Goal: Task Accomplishment & Management: Use online tool/utility

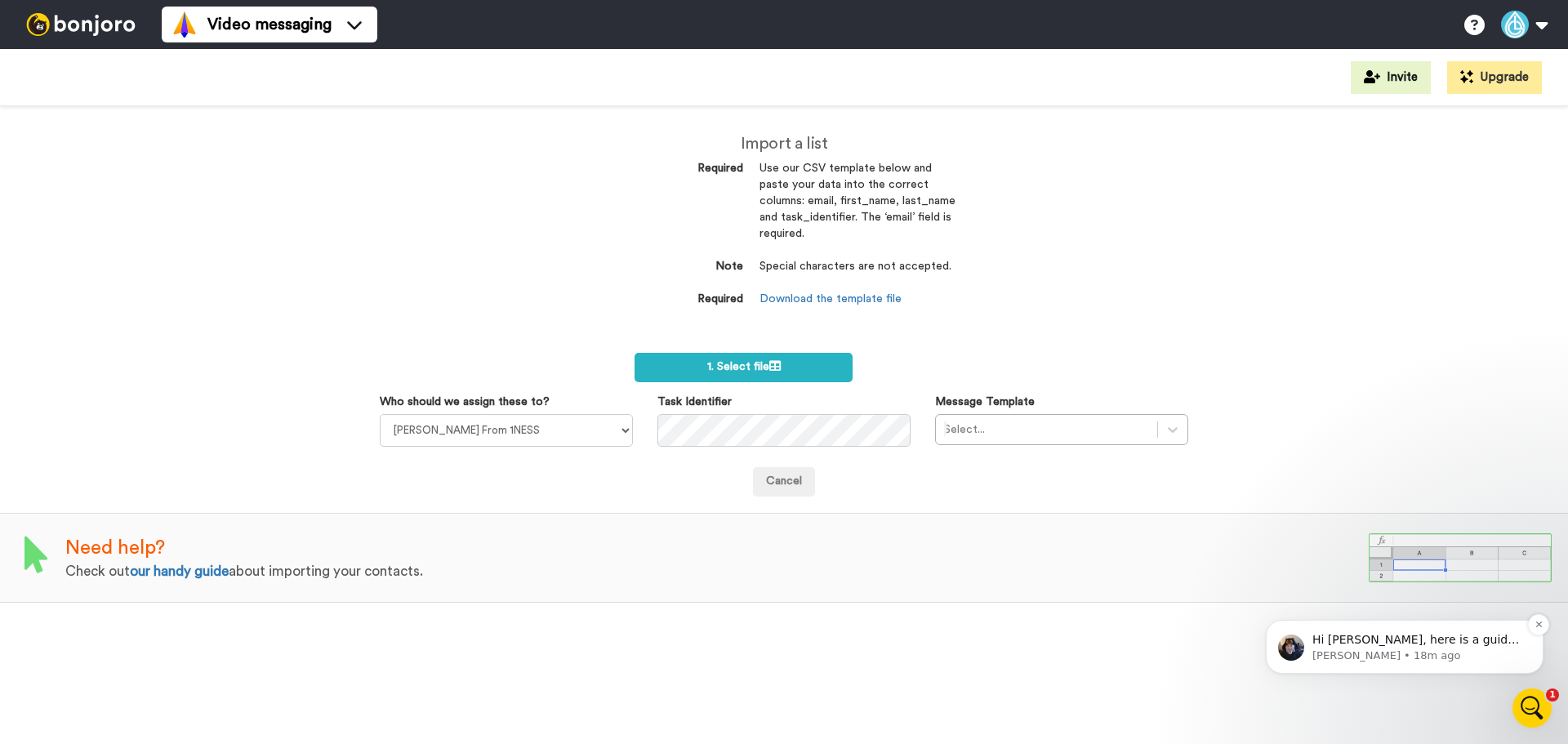
click at [1466, 663] on p "Johann • 18m ago" at bounding box center [1418, 656] width 211 height 15
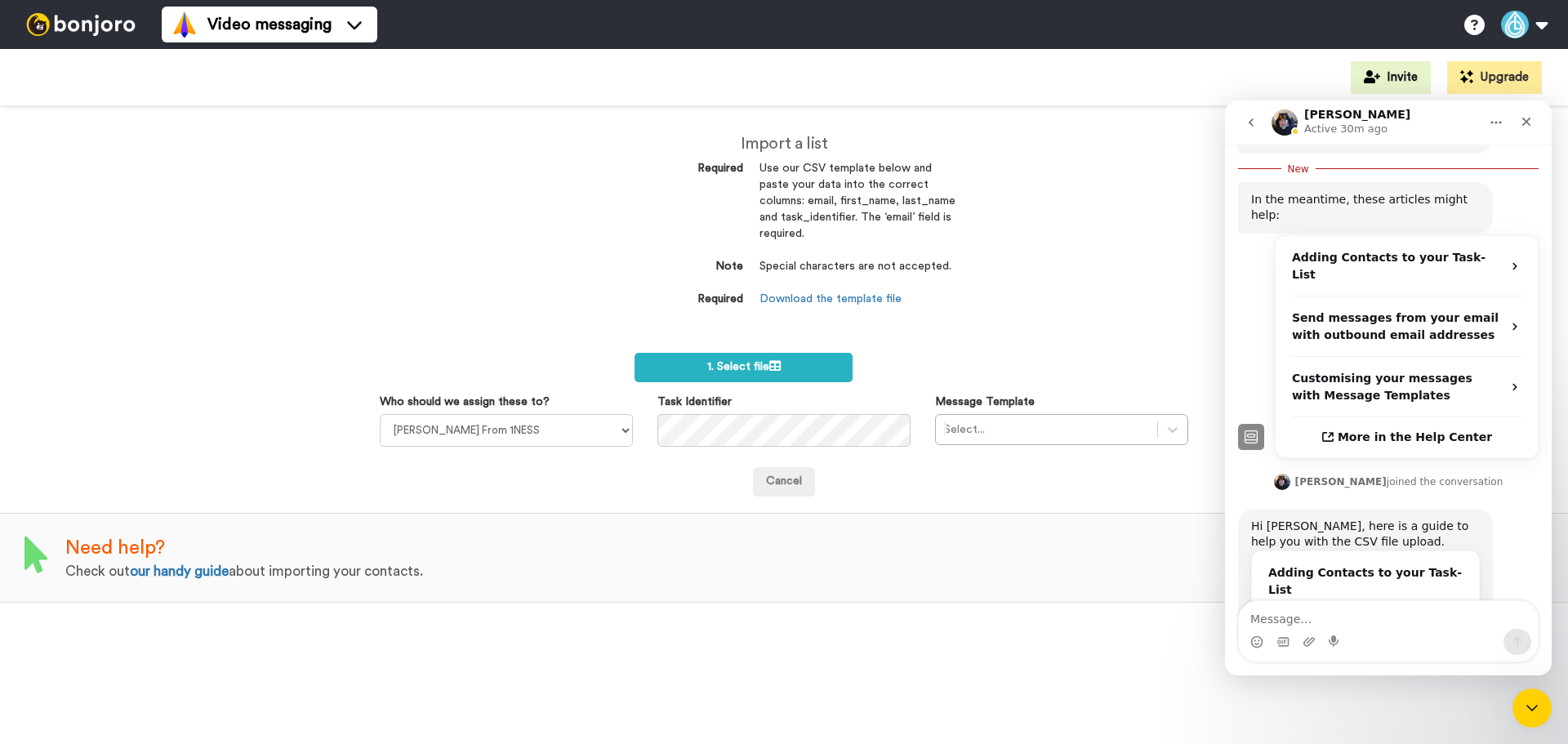
scroll to position [366, 0]
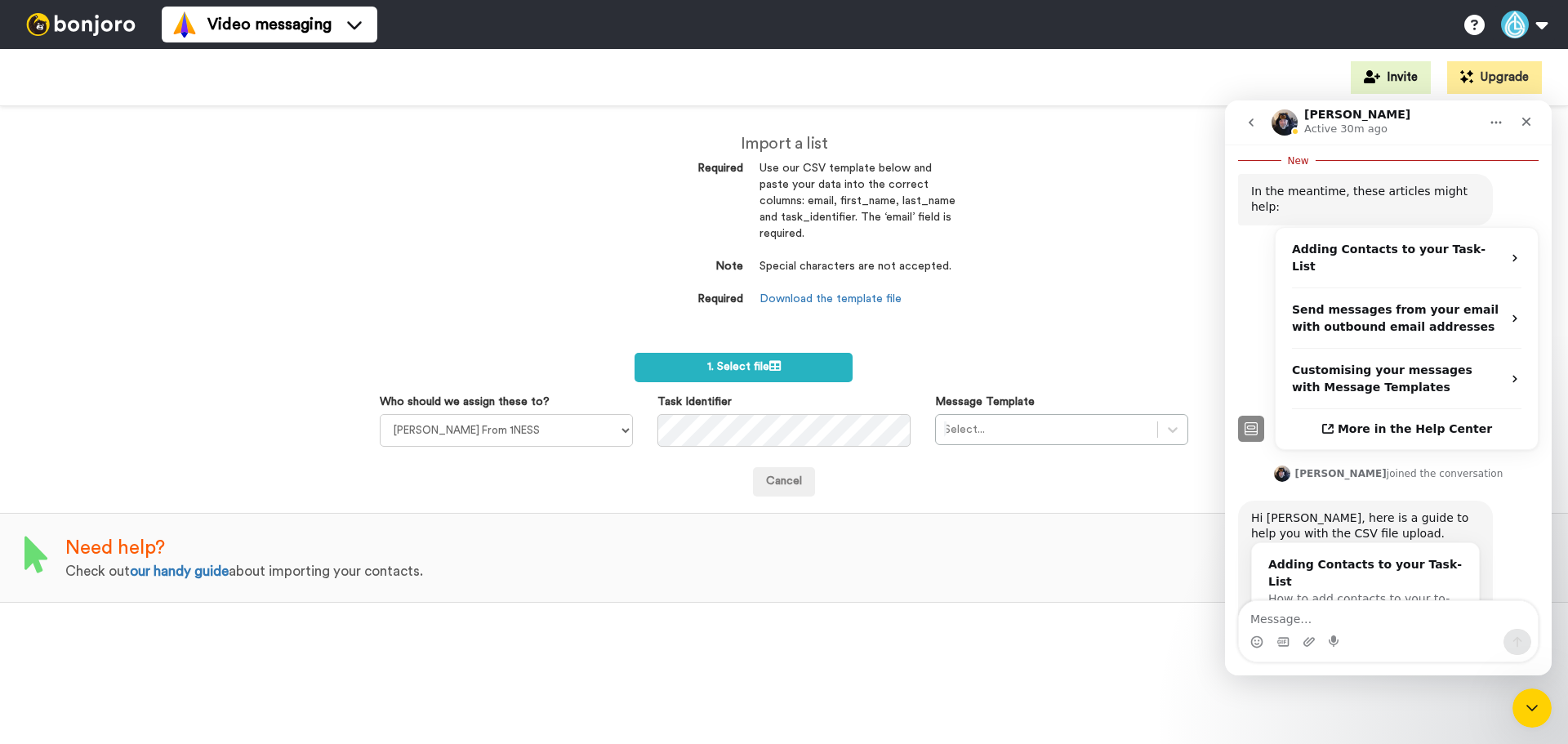
click at [1349, 620] on textarea "Message…" at bounding box center [1389, 615] width 299 height 28
type textarea "Thank you!!"
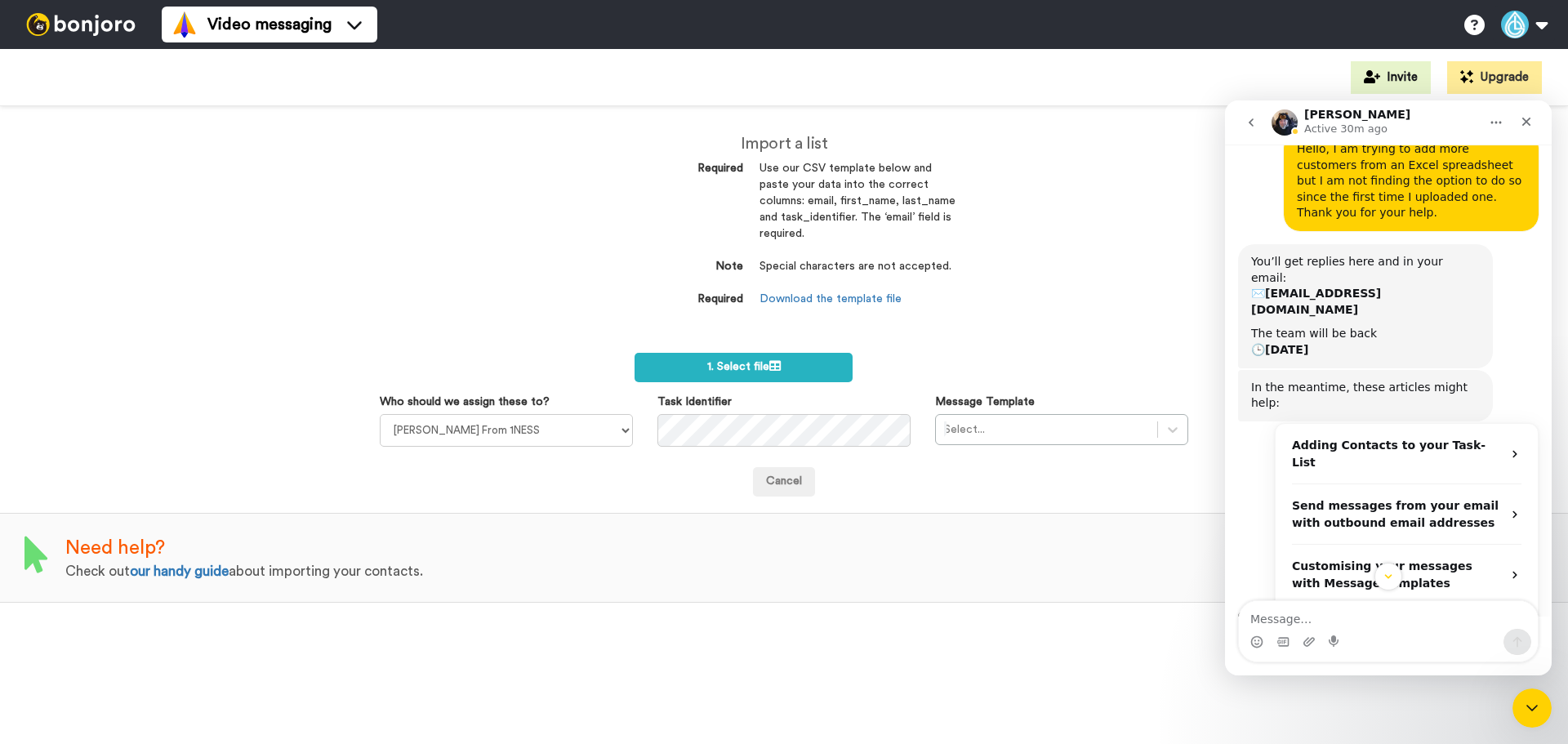
scroll to position [61, 0]
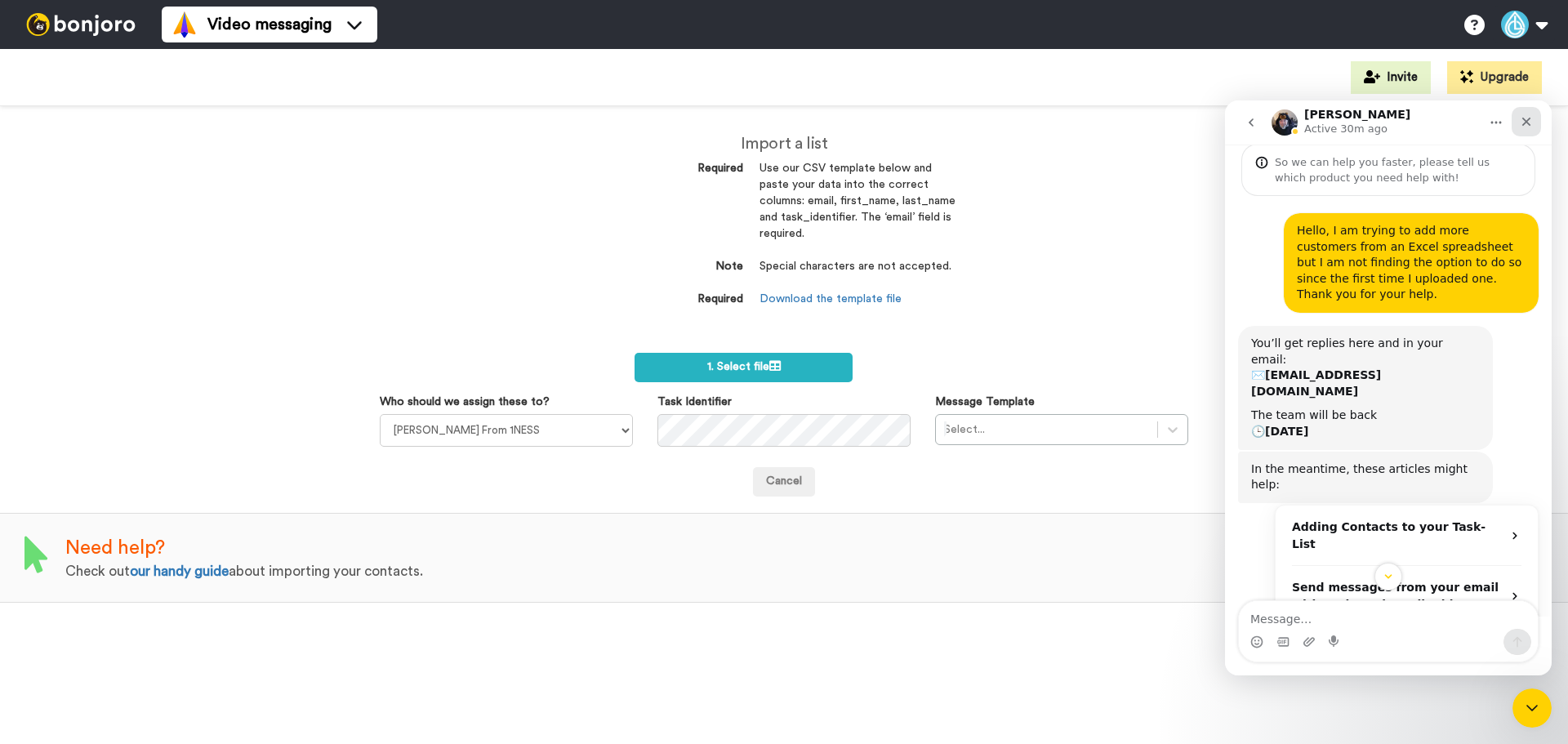
click at [1516, 120] on div "Close" at bounding box center [1527, 122] width 30 height 30
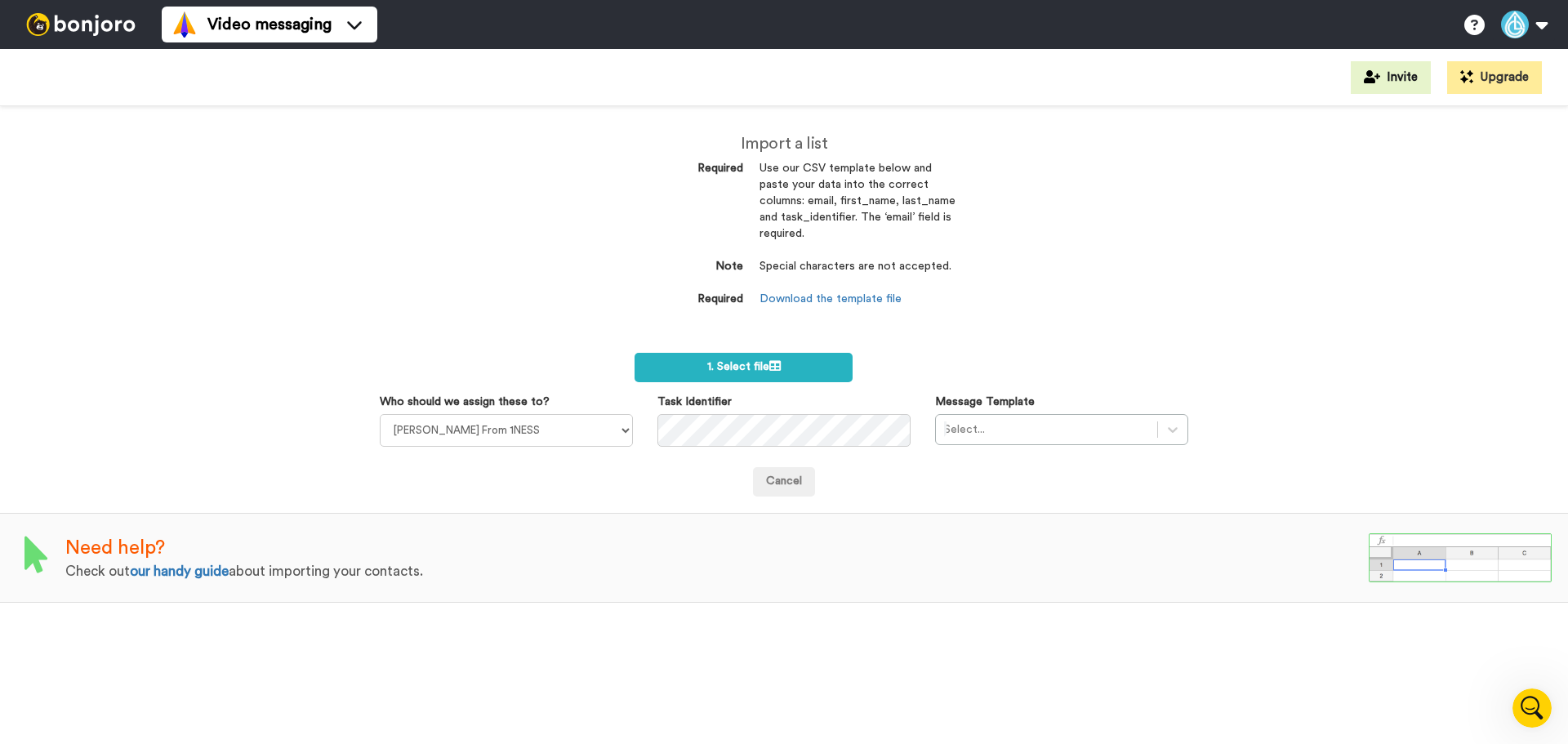
scroll to position [388, 0]
click at [742, 367] on span "1. Select file" at bounding box center [744, 367] width 74 height 12
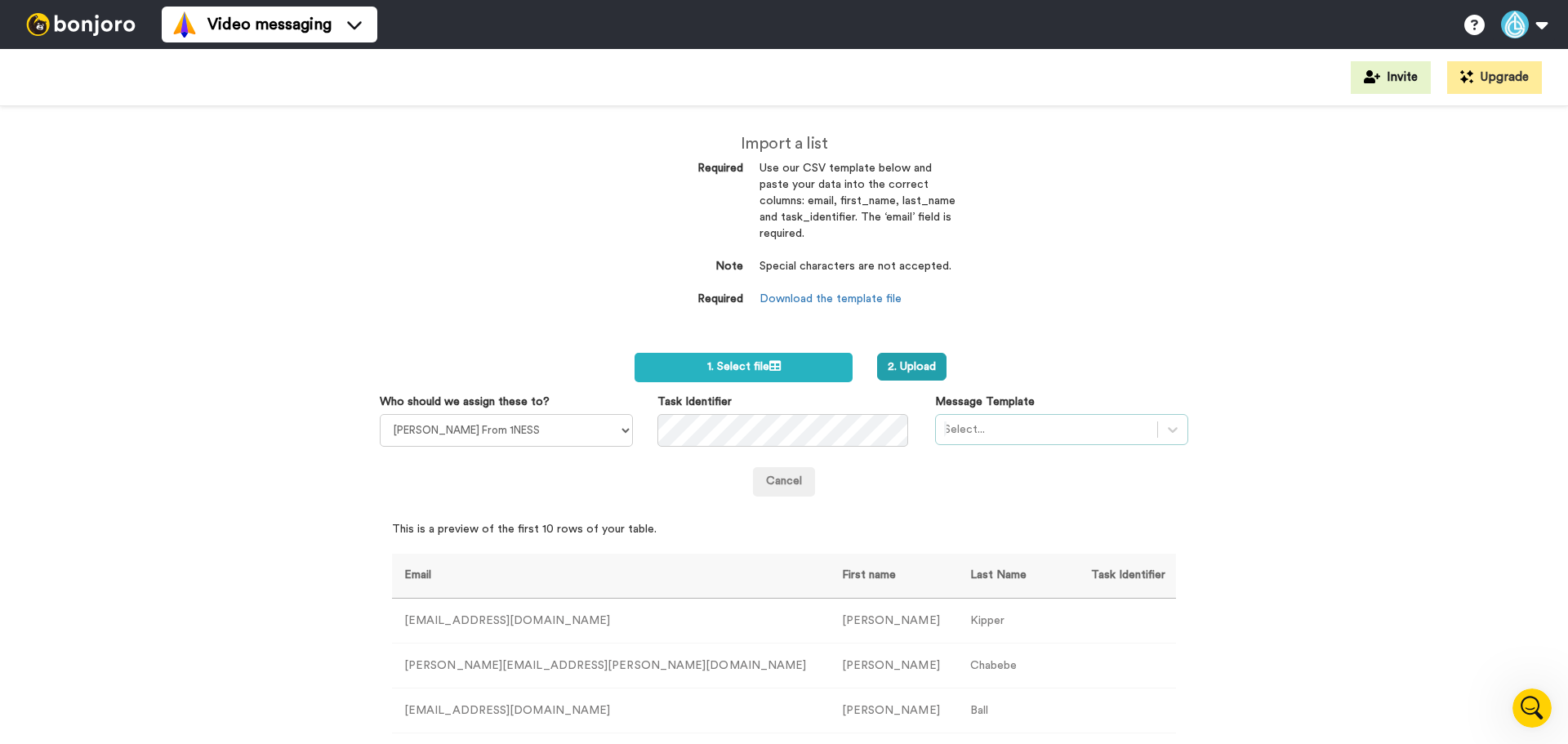
click at [971, 433] on div at bounding box center [1046, 430] width 205 height 20
click at [972, 434] on div at bounding box center [1046, 430] width 205 height 20
click at [925, 363] on button "2. Upload" at bounding box center [912, 367] width 69 height 28
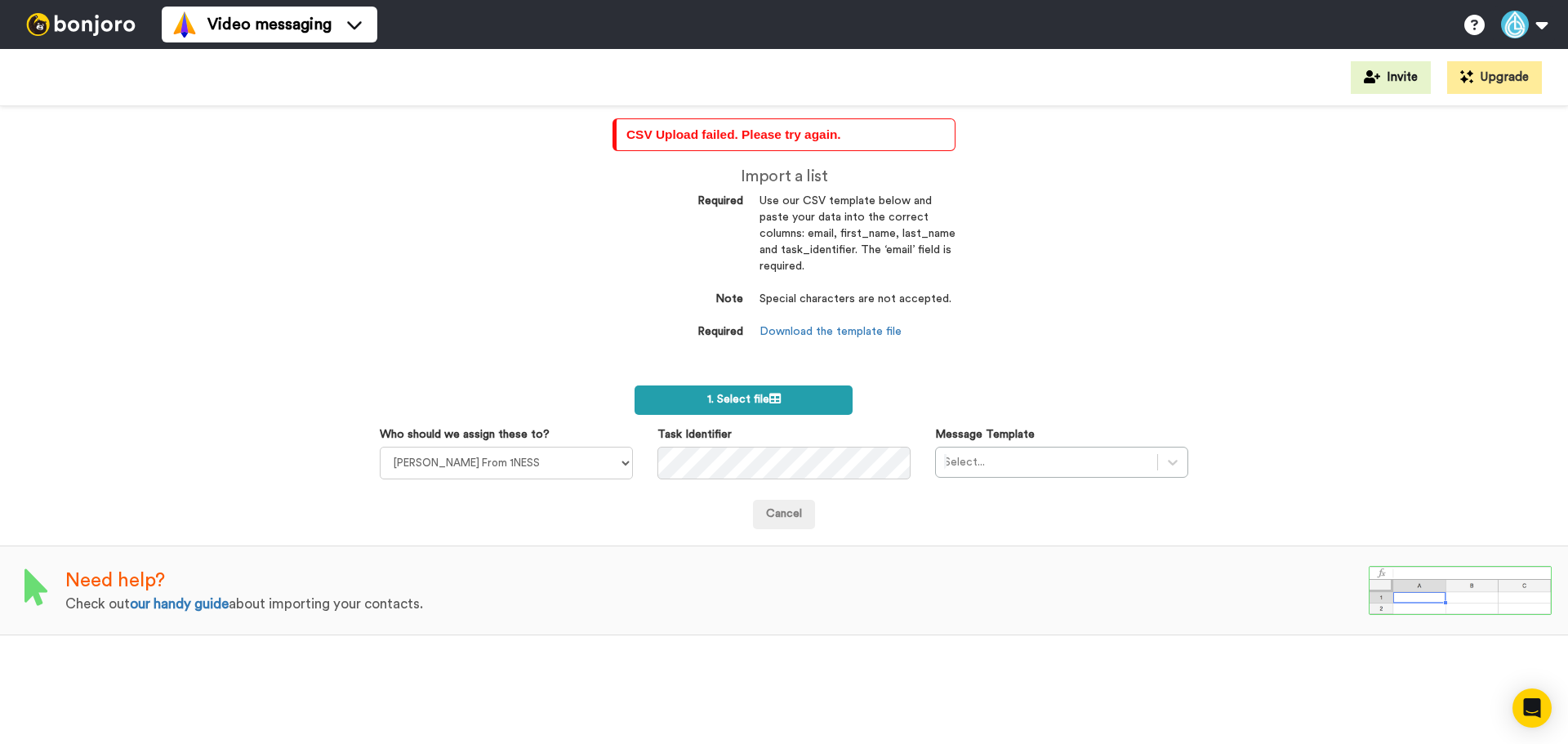
click at [716, 395] on span "1. Select file" at bounding box center [744, 399] width 74 height 12
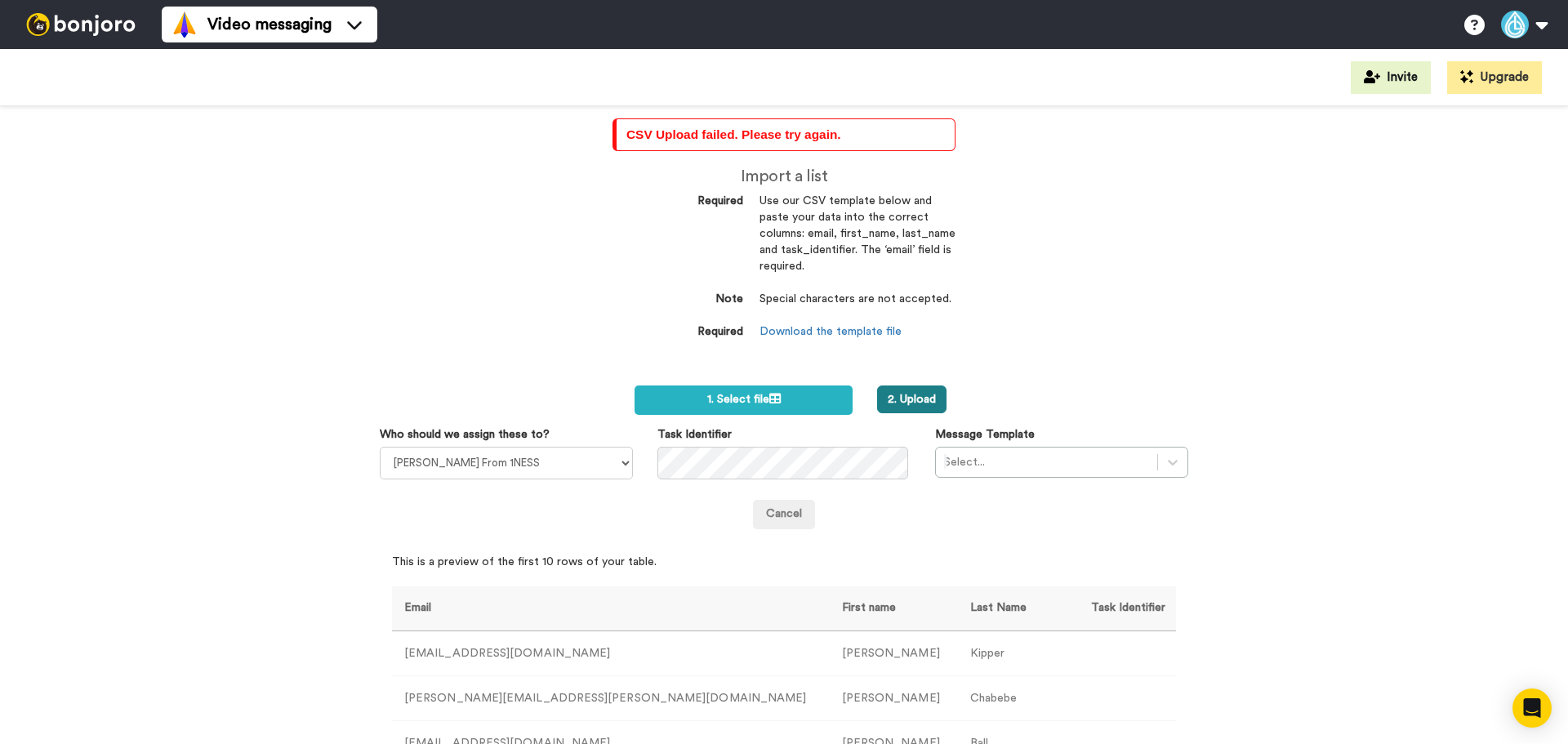
click at [919, 399] on button "2. Upload" at bounding box center [912, 399] width 69 height 28
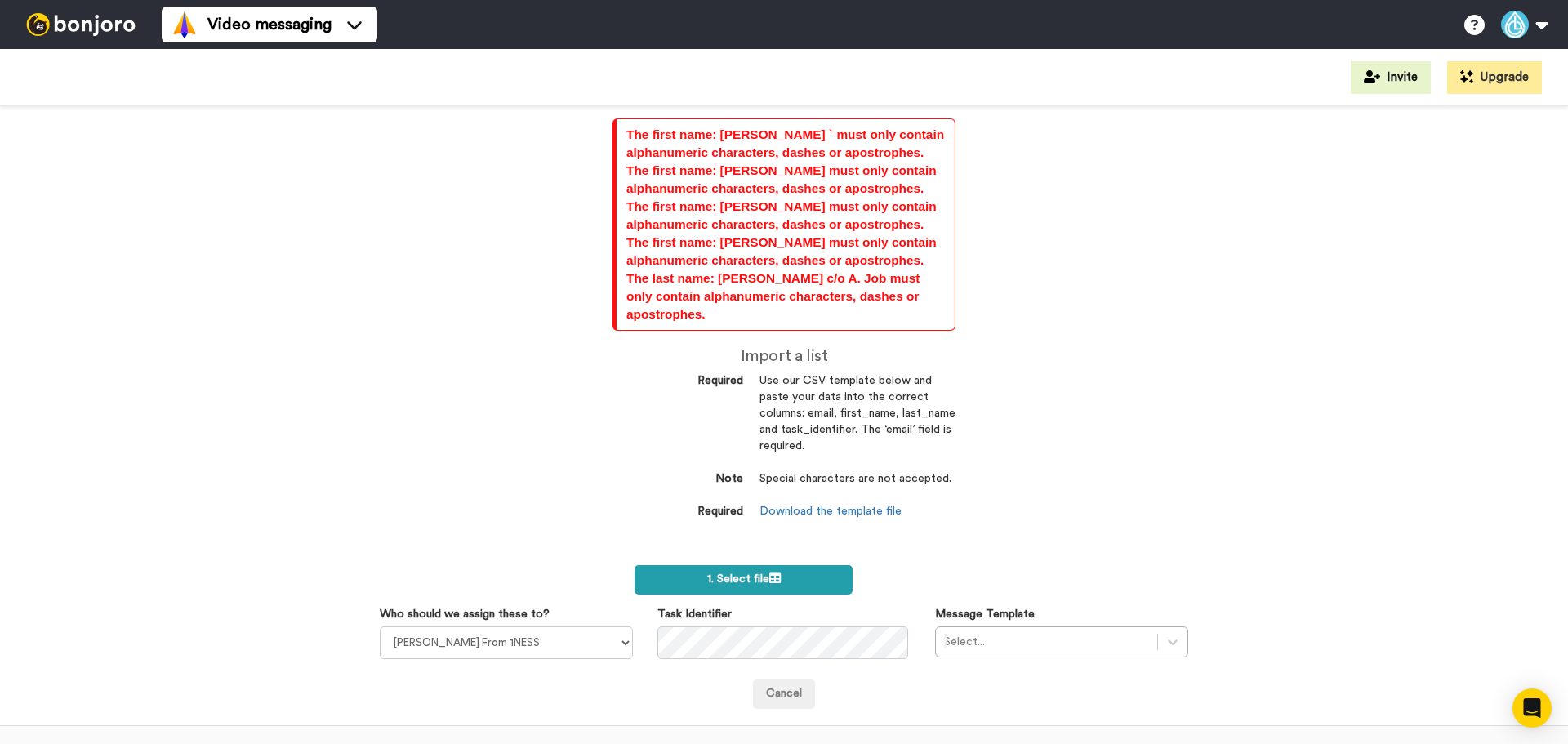
click at [752, 574] on span "1. Select file" at bounding box center [744, 579] width 74 height 12
drag, startPoint x: 702, startPoint y: 535, endPoint x: 708, endPoint y: 545, distance: 11.7
click at [708, 543] on div "The first name: Penny ` must only contain alphanumeric characters, dashes or ap…" at bounding box center [784, 335] width 368 height 459
click at [715, 574] on span "1. Select file" at bounding box center [744, 579] width 74 height 12
click at [911, 566] on button "2. Upload" at bounding box center [912, 579] width 69 height 28
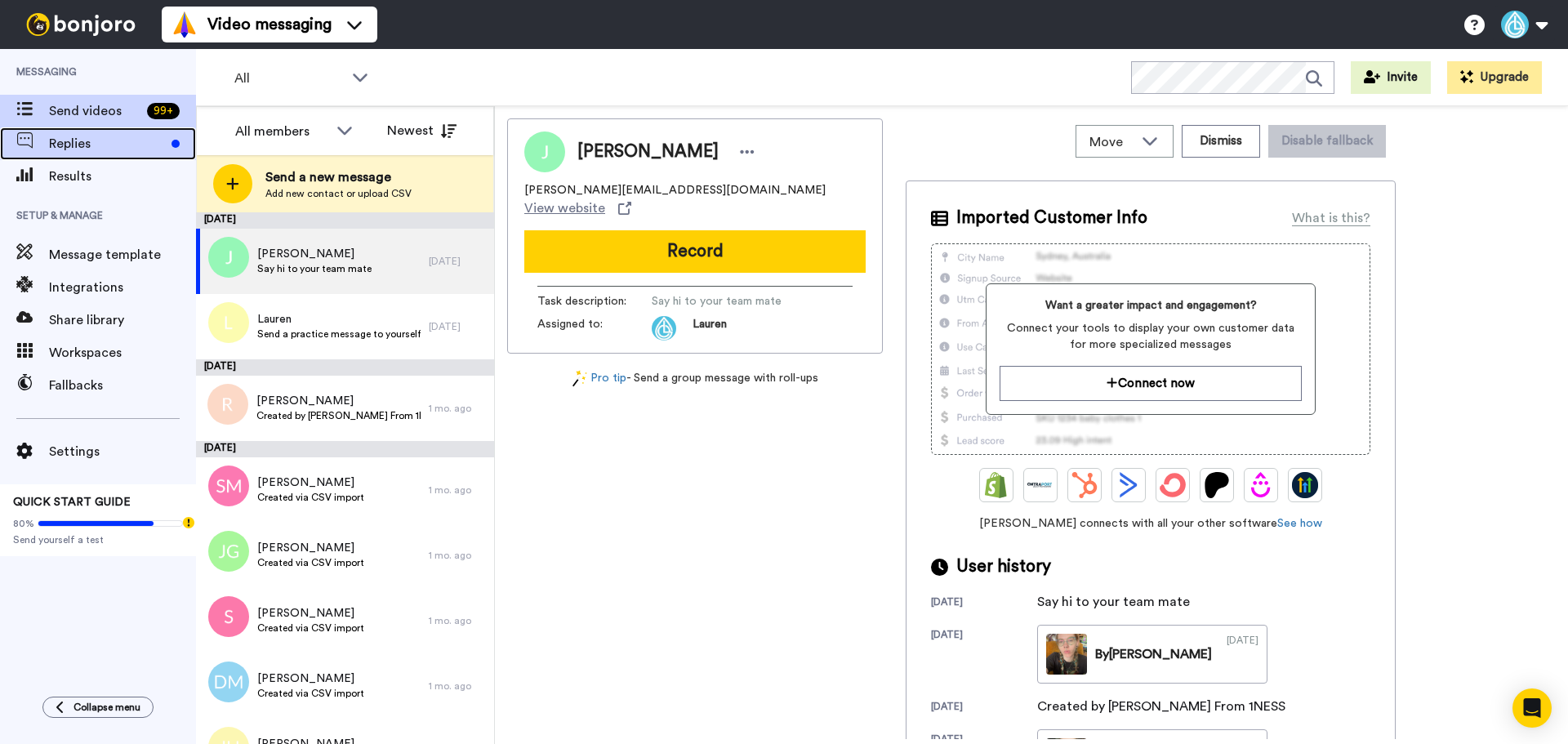
click at [110, 156] on div "Replies" at bounding box center [98, 144] width 196 height 33
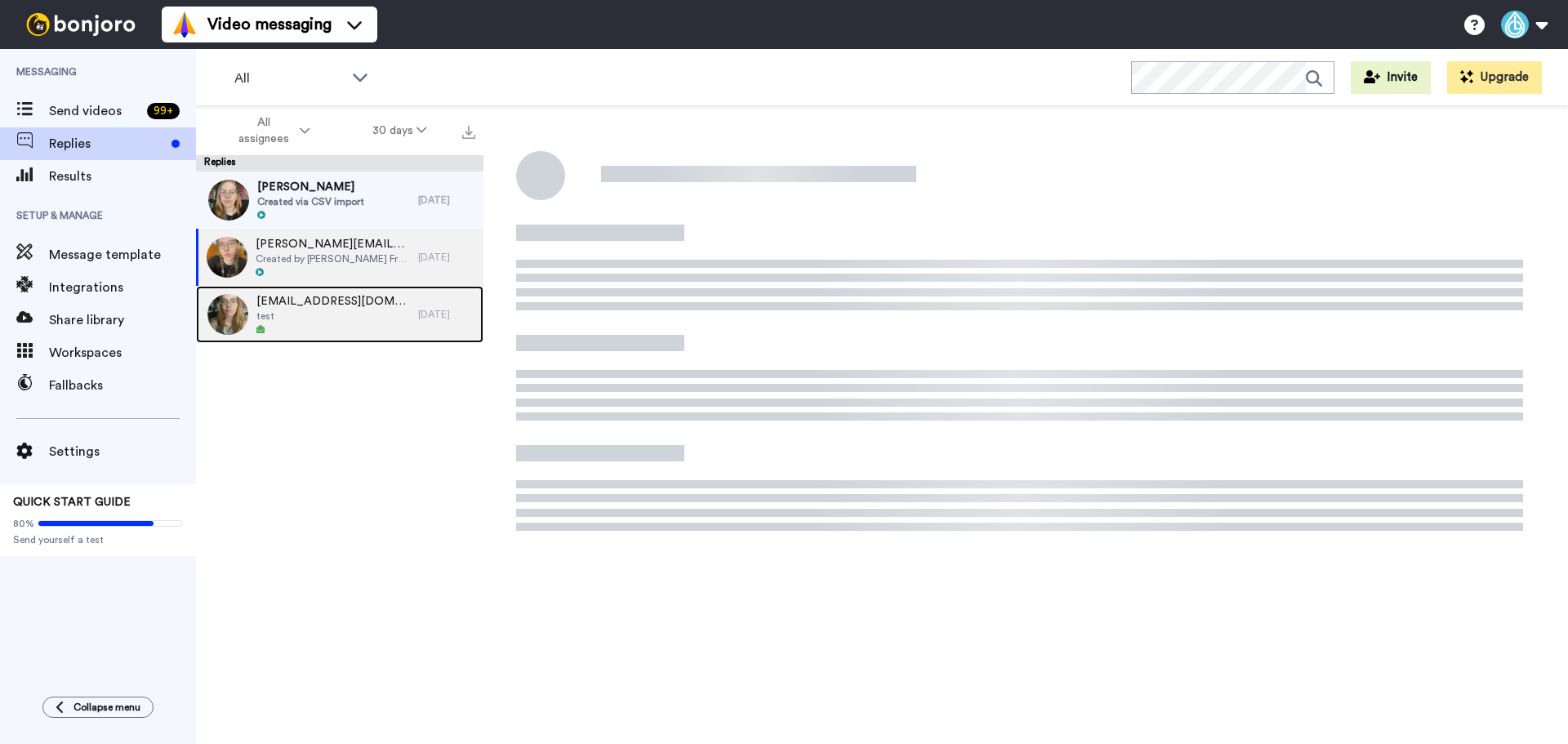
click at [336, 315] on span "test" at bounding box center [333, 316] width 154 height 13
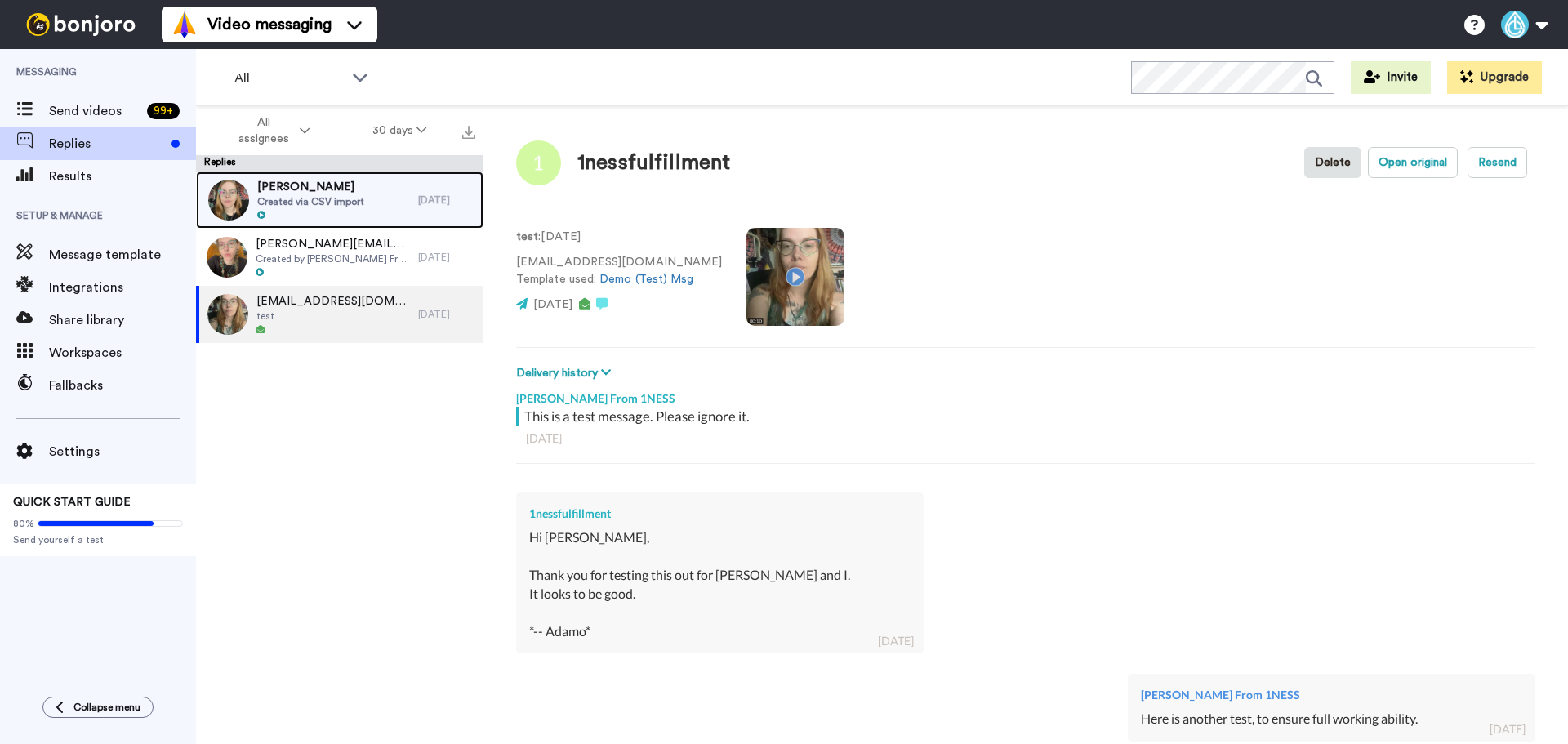
click at [333, 212] on div at bounding box center [310, 216] width 107 height 12
type textarea "x"
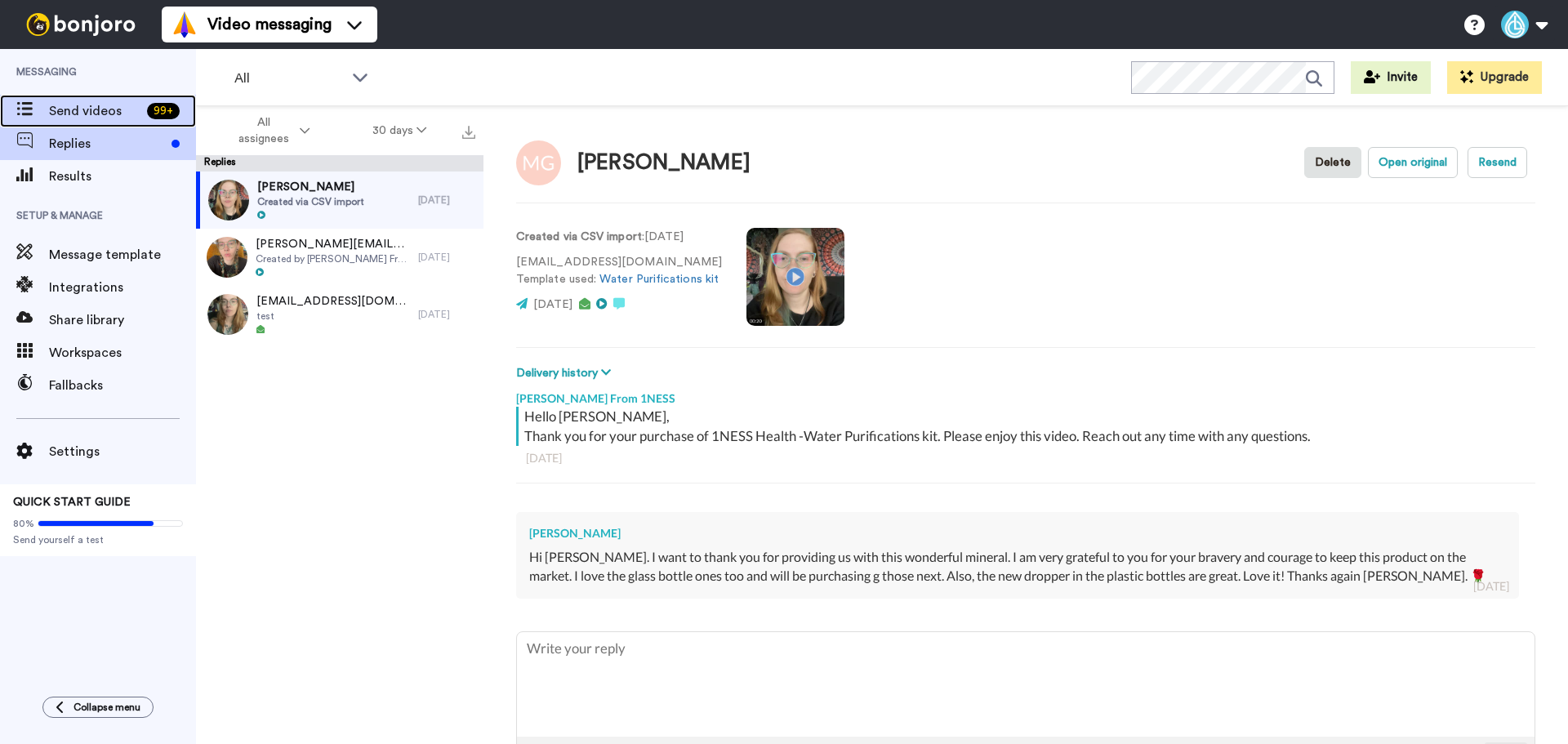
click at [110, 103] on span "Send videos" at bounding box center [94, 112] width 92 height 20
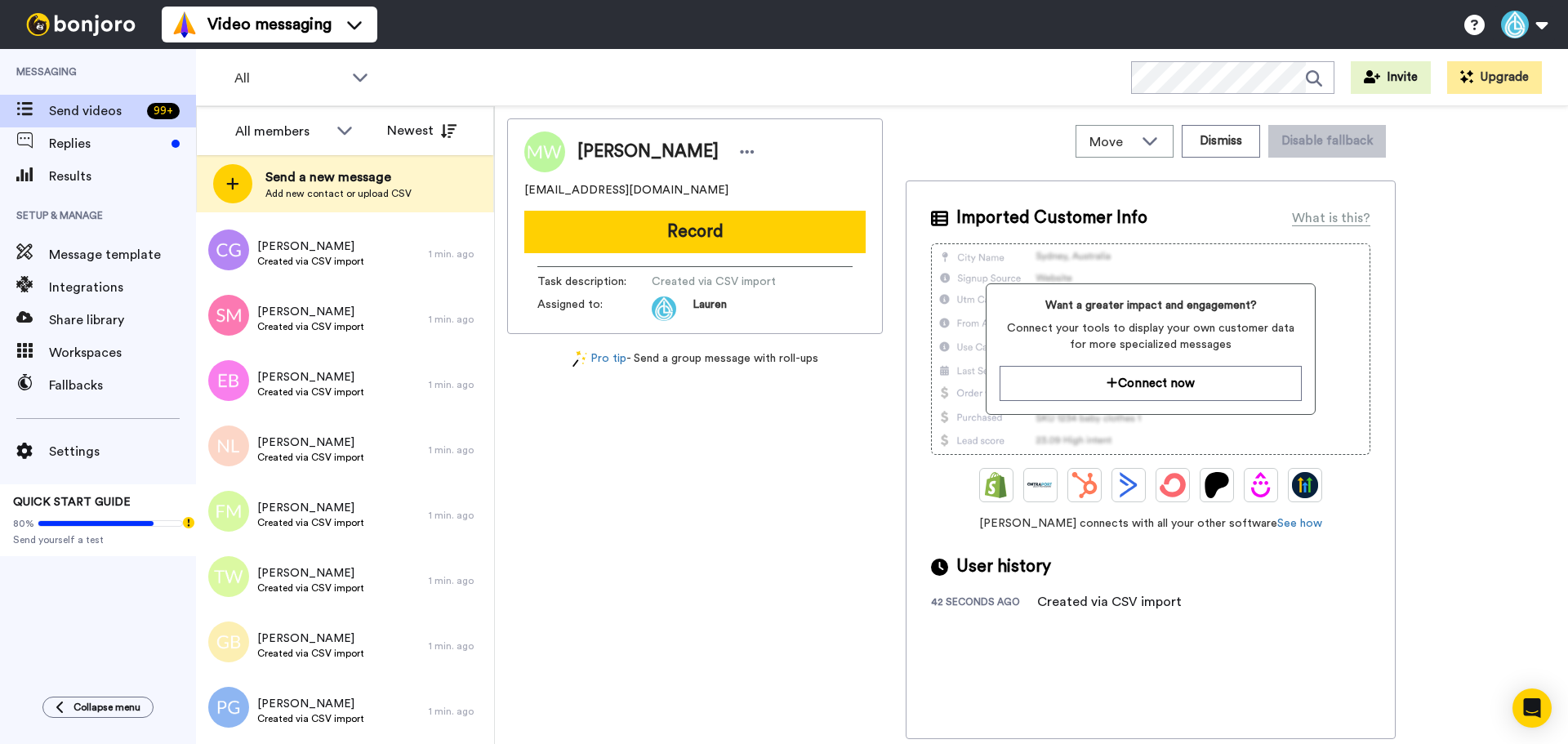
scroll to position [10968, 0]
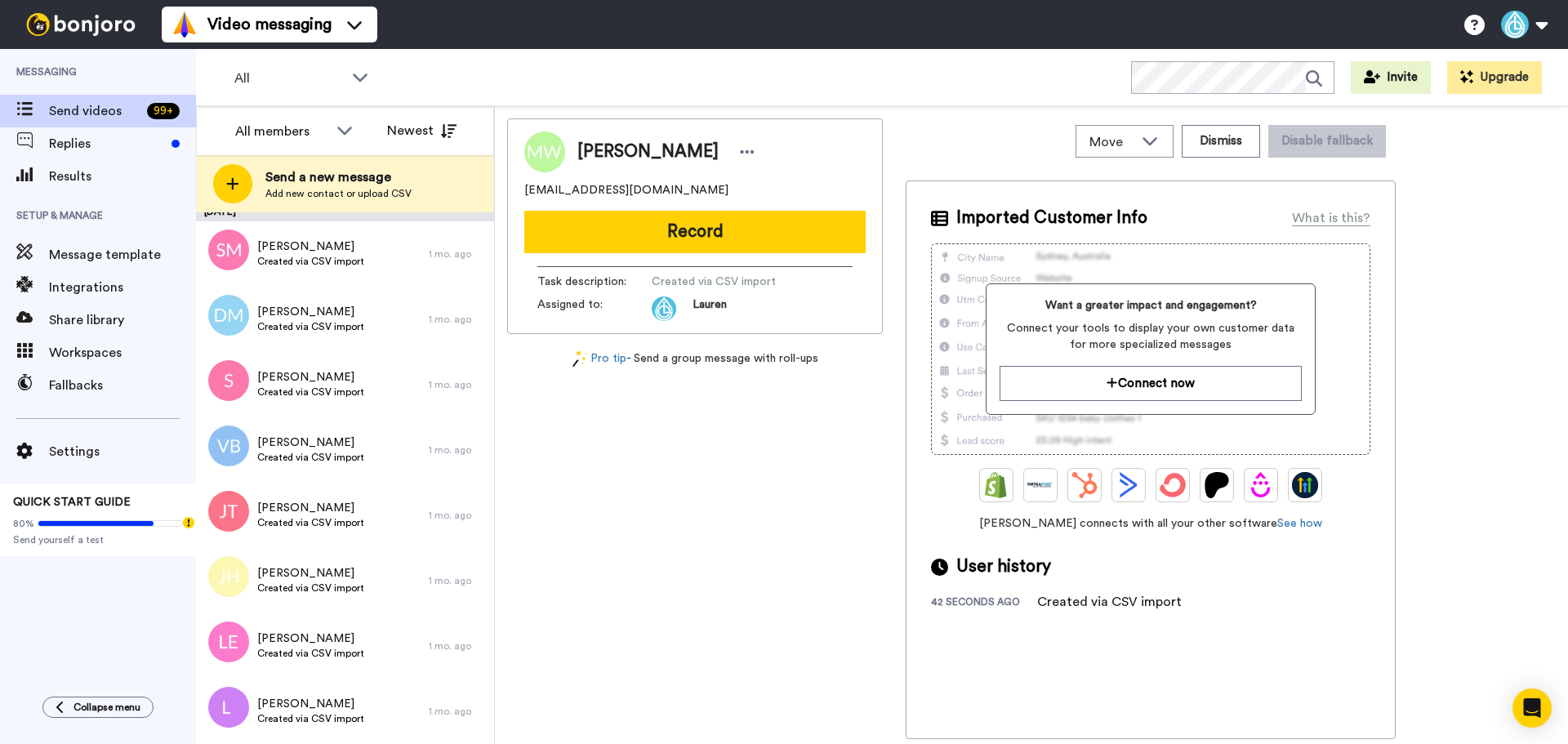
drag, startPoint x: 495, startPoint y: 718, endPoint x: 494, endPoint y: 741, distance: 23.0
click at [494, 741] on div "All members Newest Send a new message Add new contact or upload CSV September 1…" at bounding box center [882, 425] width 1372 height 638
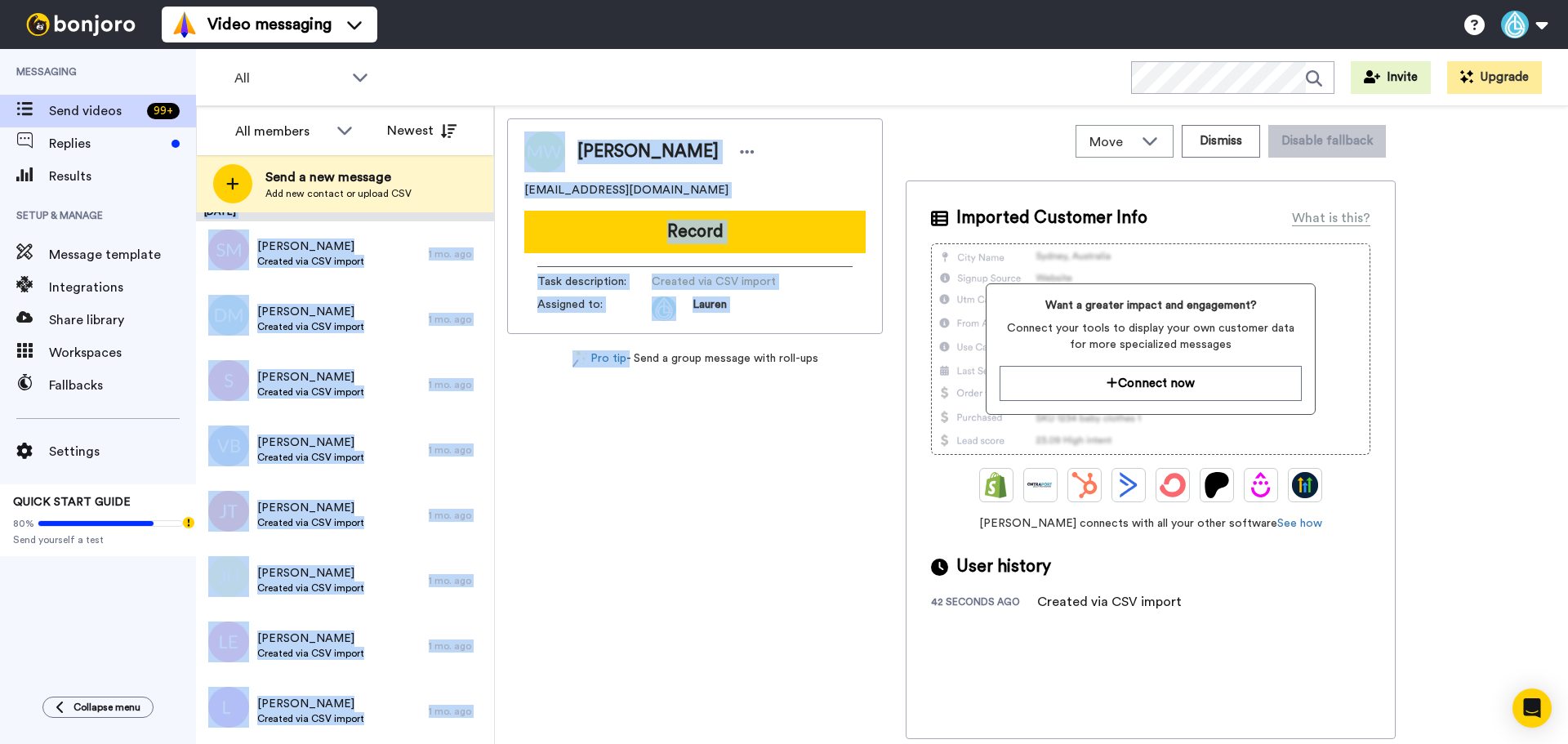
click at [560, 681] on div "Michael Wiwi koriwiwi@yahoo.com Record Task description : Created via CSV impor…" at bounding box center [695, 428] width 375 height 621
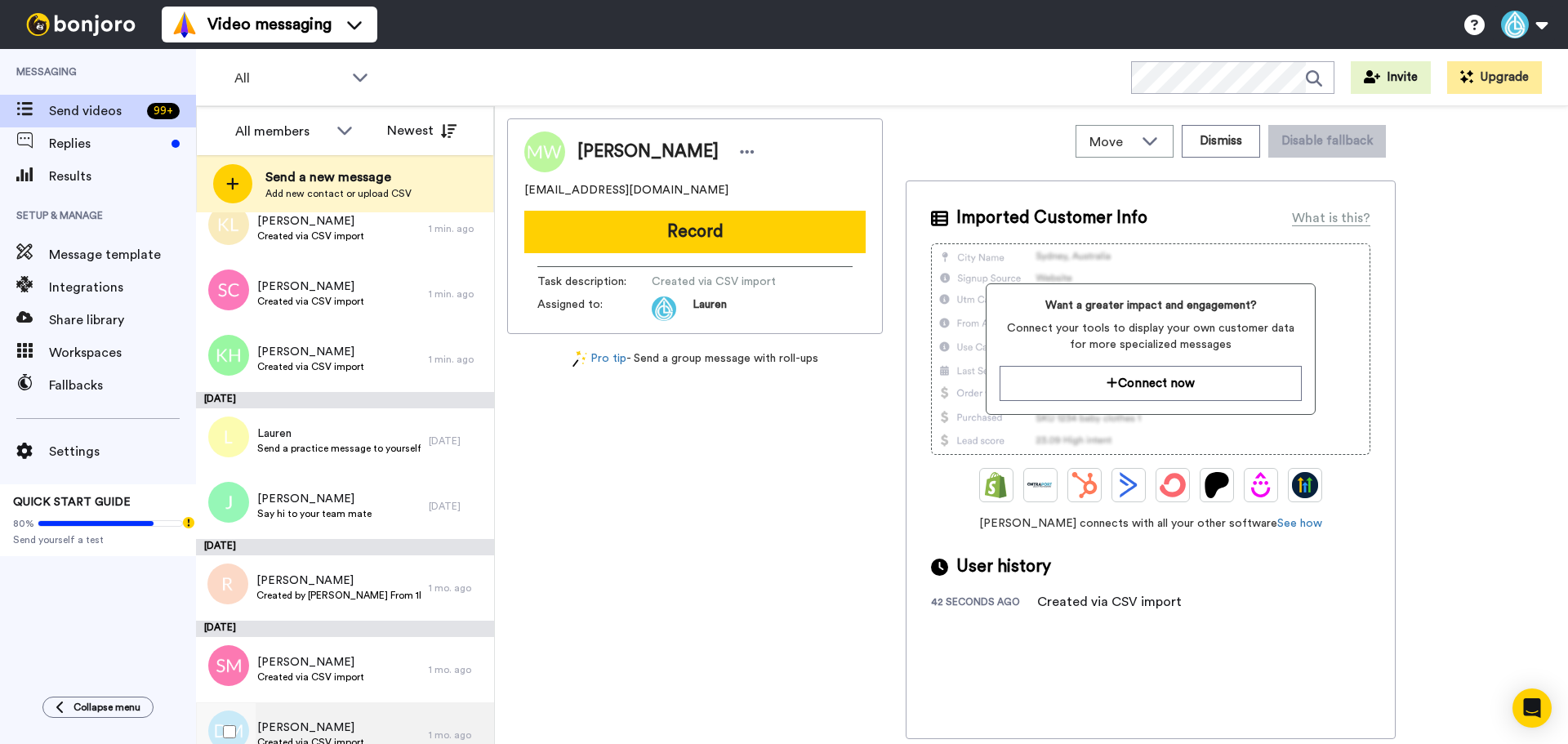
scroll to position [10478, 0]
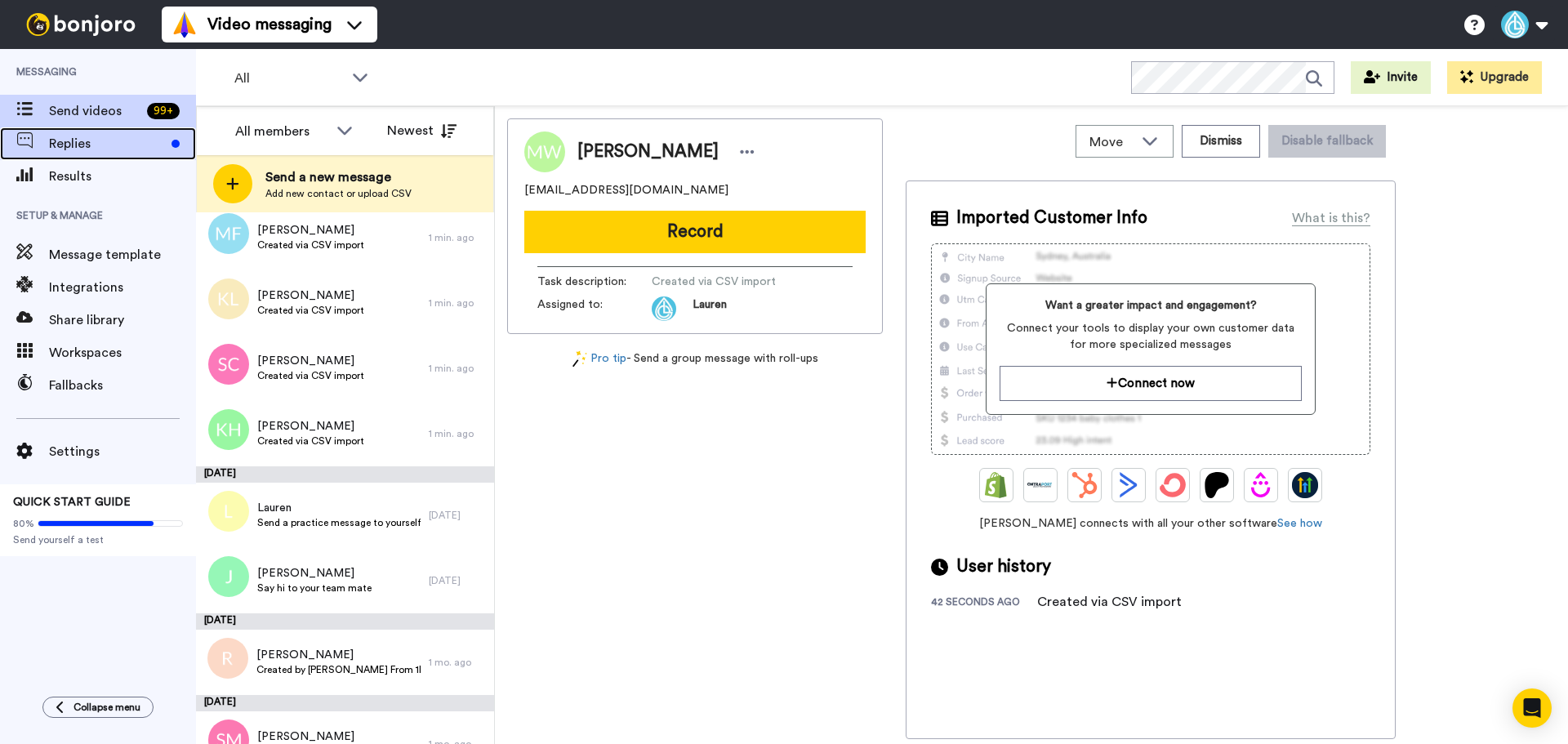
click at [95, 152] on span "Replies" at bounding box center [107, 144] width 116 height 20
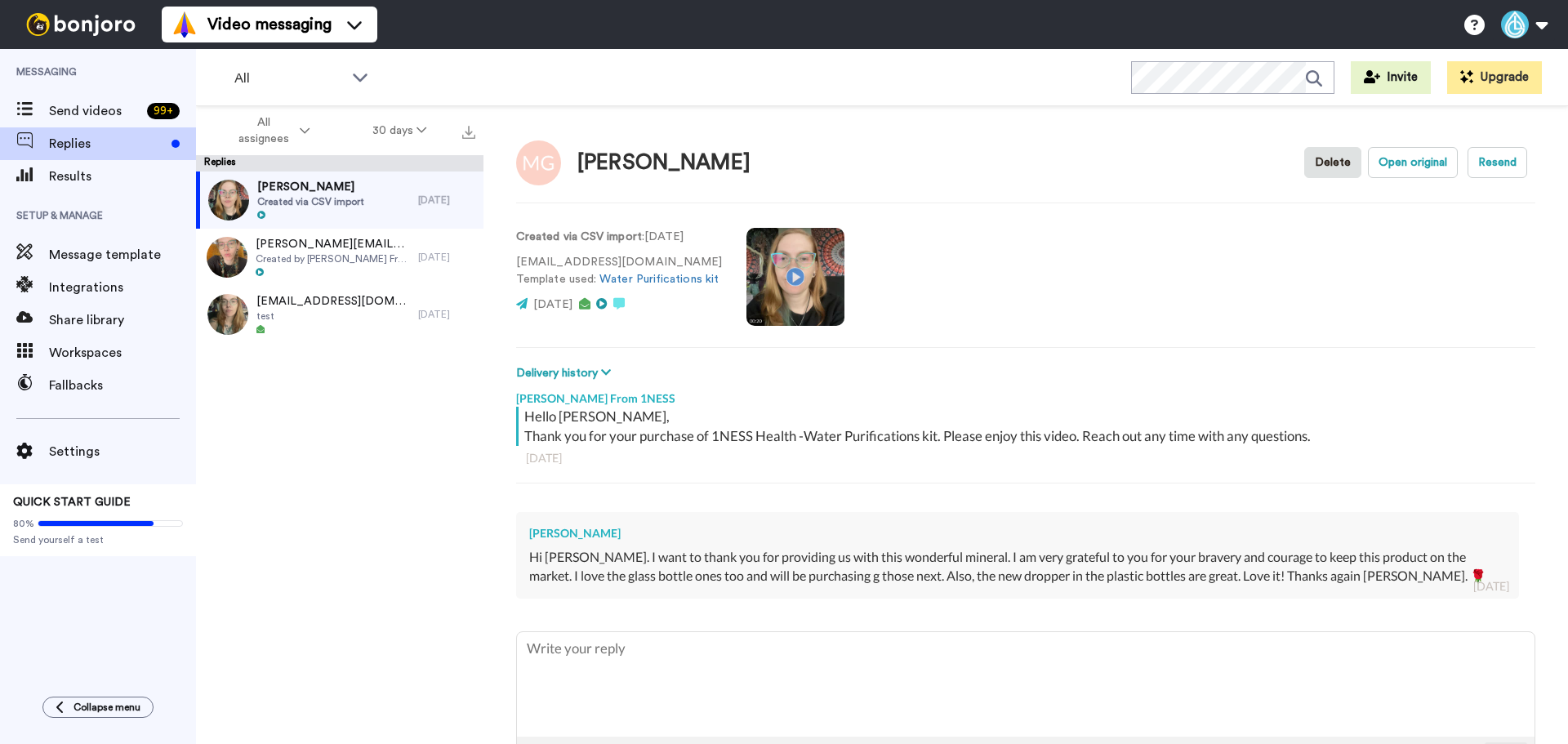
type textarea "x"
